Goal: Information Seeking & Learning: Learn about a topic

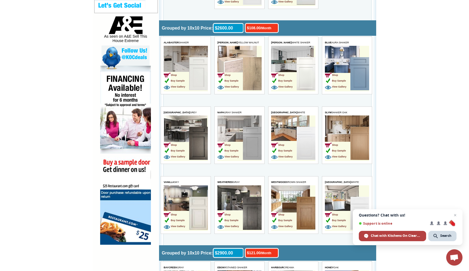
scroll to position [277, 0]
click at [243, 140] on img at bounding box center [252, 143] width 19 height 33
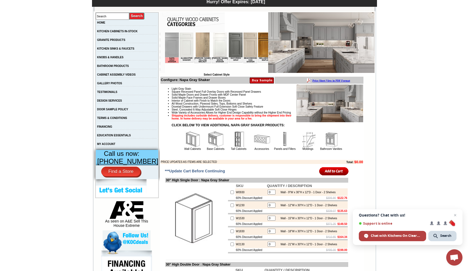
click at [330, 80] on b "Price Sheet View in PDF Format" at bounding box center [331, 80] width 38 height 3
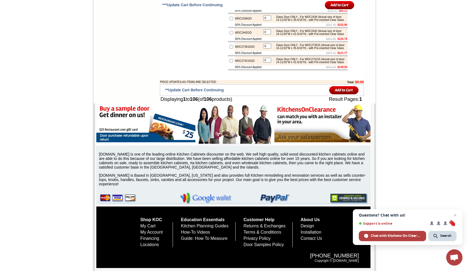
scroll to position [2242, 0]
click at [184, 225] on link "Kitchen Planning Guides" at bounding box center [205, 226] width 48 height 5
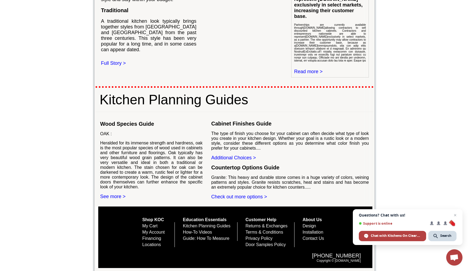
scroll to position [242, 0]
click at [223, 161] on link "Additional Choices >" at bounding box center [233, 157] width 45 height 5
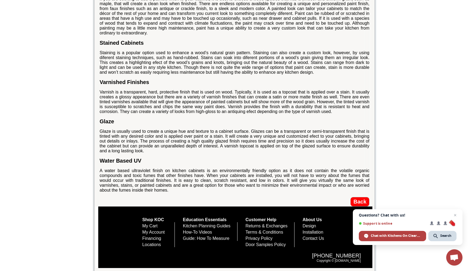
scroll to position [295, 0]
click at [316, 226] on link "Design" at bounding box center [310, 226] width 14 height 5
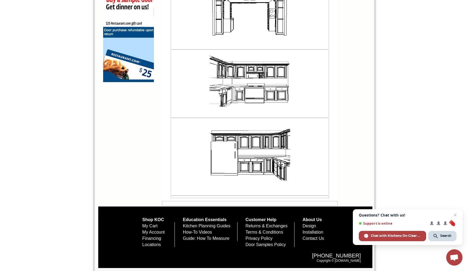
scroll to position [443, 0]
click at [324, 231] on link "Installation" at bounding box center [313, 232] width 21 height 5
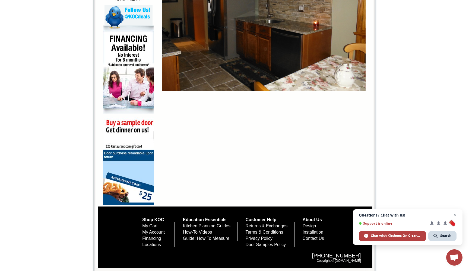
scroll to position [327, 0]
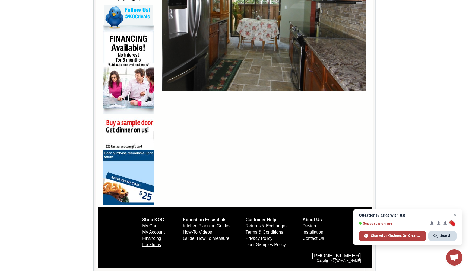
click at [143, 246] on link "Locations" at bounding box center [151, 245] width 19 height 5
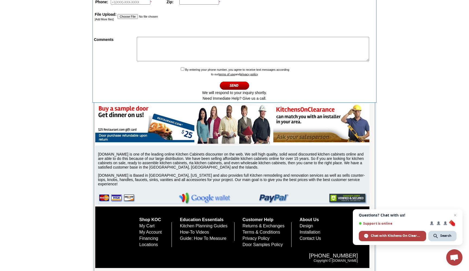
scroll to position [303, 0]
click at [197, 230] on link "How-To Videos" at bounding box center [194, 232] width 29 height 5
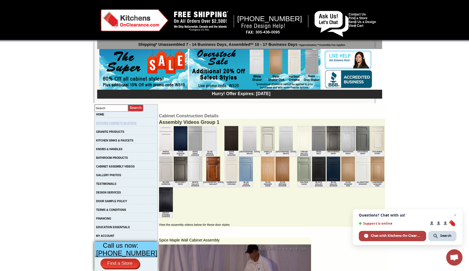
click at [114, 125] on link "KITCHEN CABINETS IN-STOCK" at bounding box center [116, 123] width 40 height 3
click at [279, 143] on img at bounding box center [286, 138] width 14 height 25
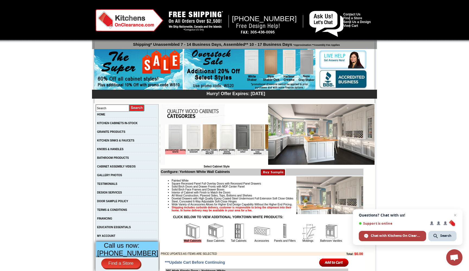
click at [170, 139] on img at bounding box center [176, 137] width 14 height 25
click at [251, 142] on img at bounding box center [258, 137] width 14 height 25
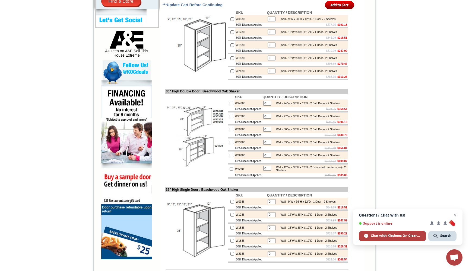
scroll to position [263, 0]
